Goal: Task Accomplishment & Management: Manage account settings

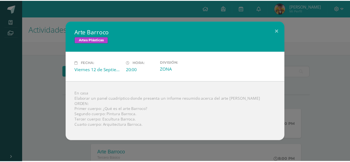
scroll to position [83, 0]
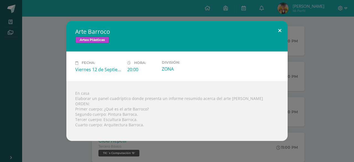
click at [281, 30] on button at bounding box center [280, 30] width 16 height 19
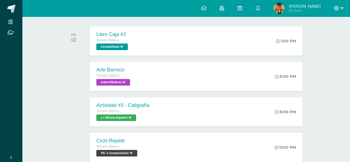
click at [338, 7] on icon at bounding box center [336, 8] width 5 height 5
click at [335, 7] on icon at bounding box center [336, 8] width 5 height 5
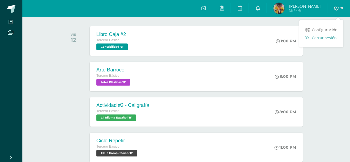
click at [325, 36] on span "Cerrar sesión" at bounding box center [324, 37] width 25 height 5
